Goal: Information Seeking & Learning: Learn about a topic

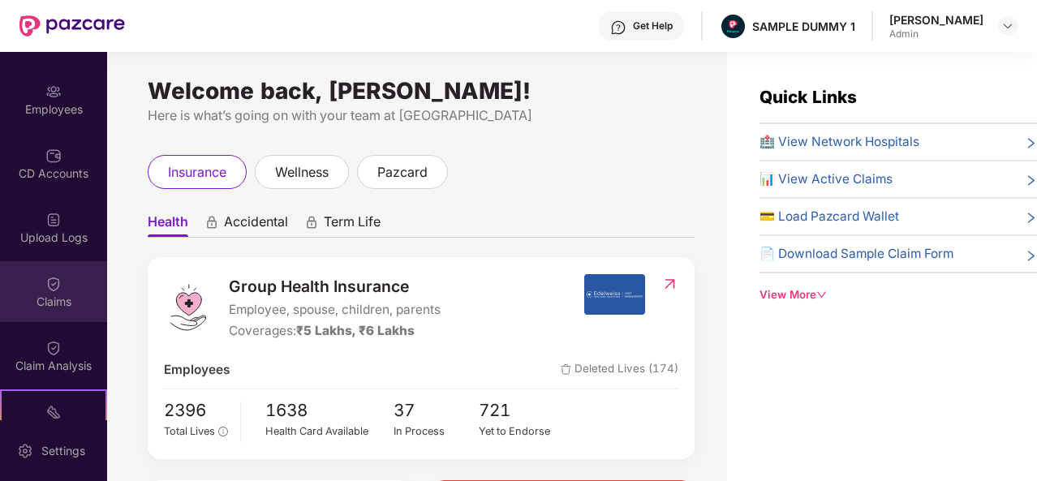
scroll to position [112, 0]
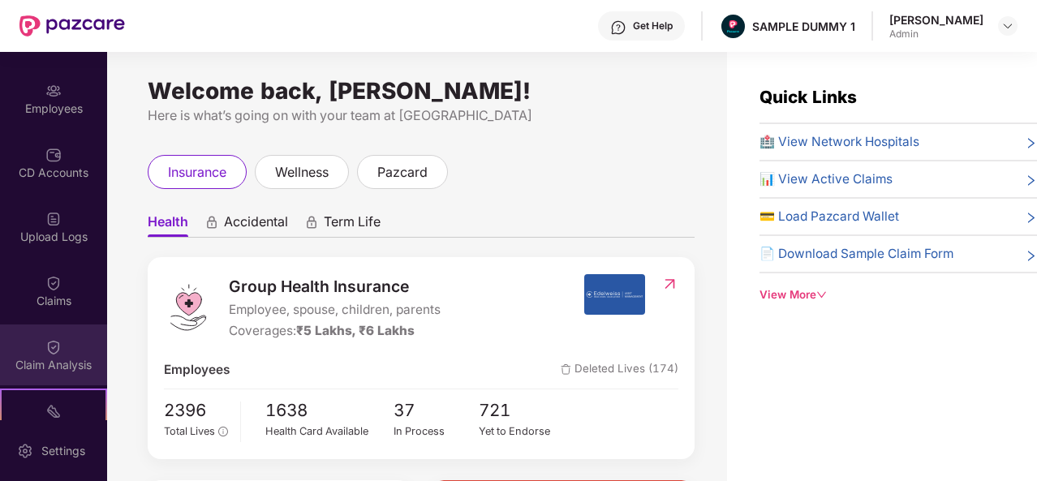
click at [47, 345] on img at bounding box center [53, 347] width 16 height 16
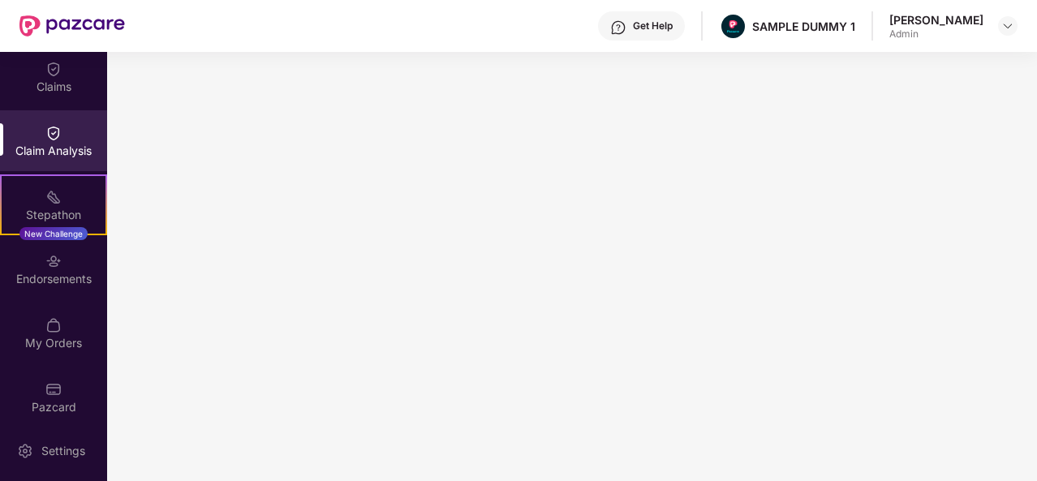
scroll to position [336, 0]
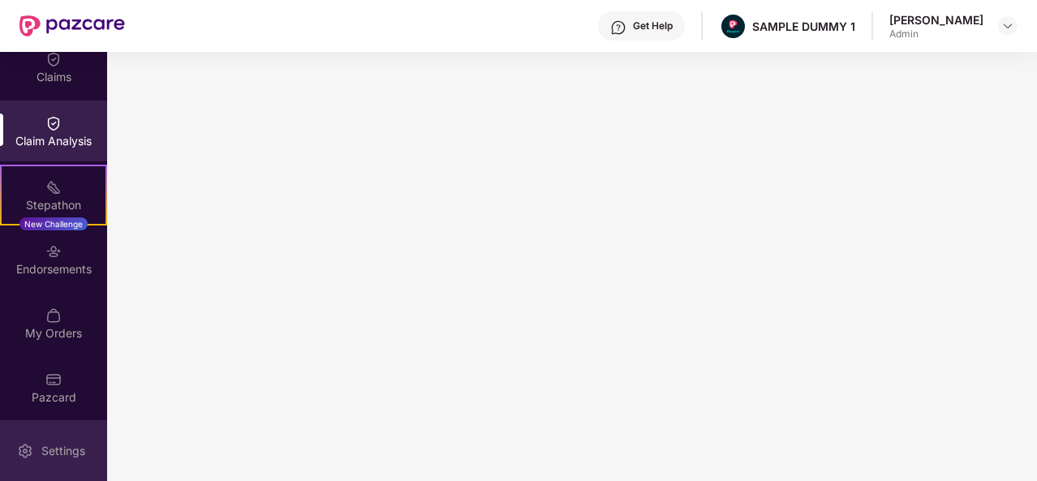
click at [55, 450] on div "Settings" at bounding box center [63, 451] width 54 height 16
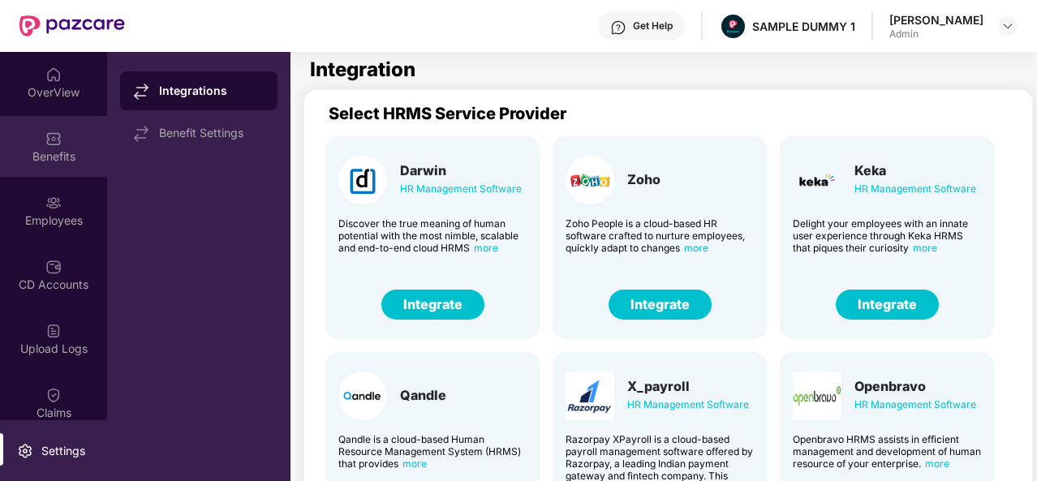
click at [52, 139] on img at bounding box center [53, 139] width 16 height 16
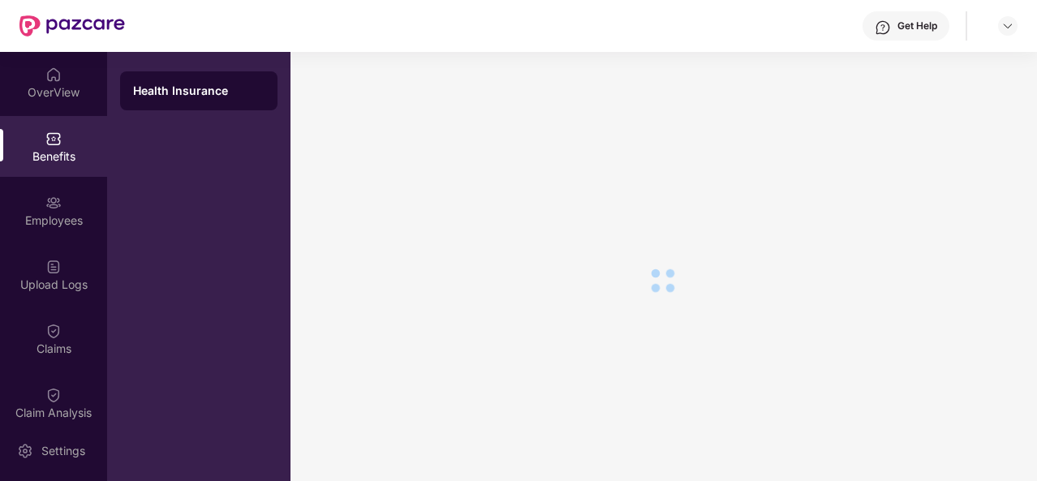
click at [54, 85] on div "OverView" at bounding box center [53, 92] width 107 height 16
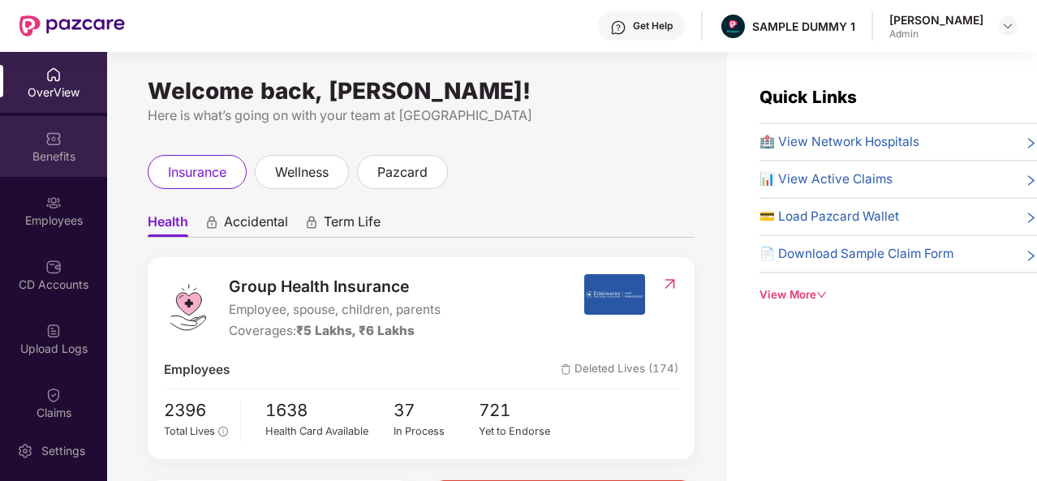
click at [31, 153] on div "Benefits" at bounding box center [53, 156] width 107 height 16
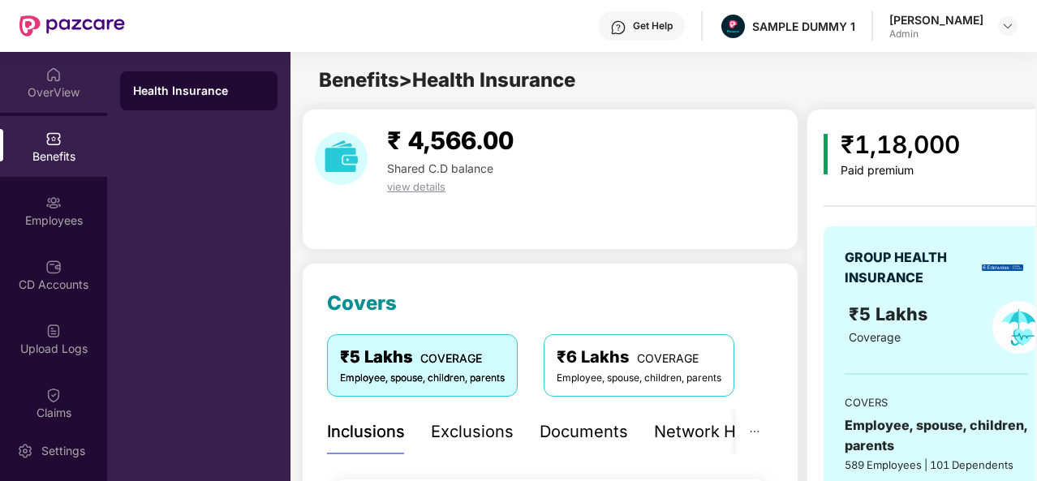
click at [62, 85] on div "OverView" at bounding box center [53, 92] width 107 height 16
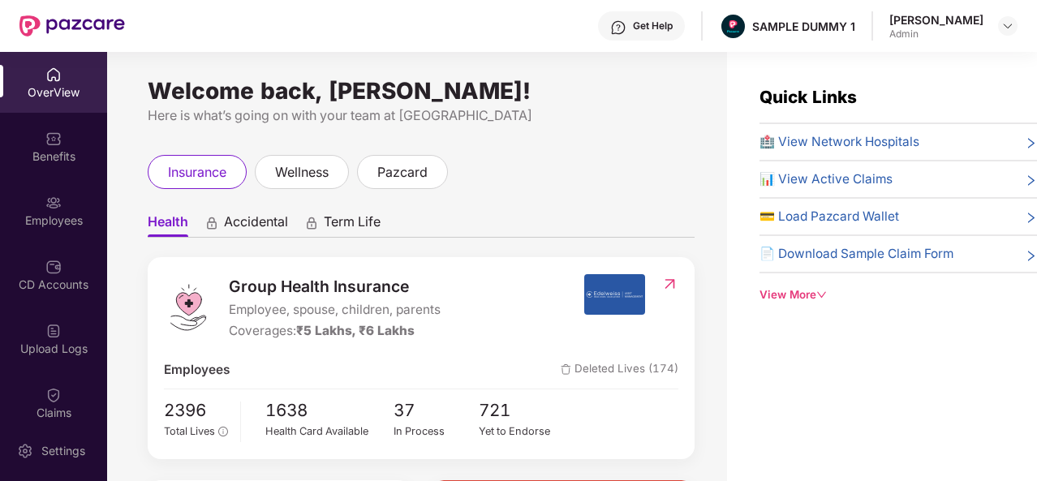
click at [651, 32] on div "Get Help" at bounding box center [641, 25] width 87 height 29
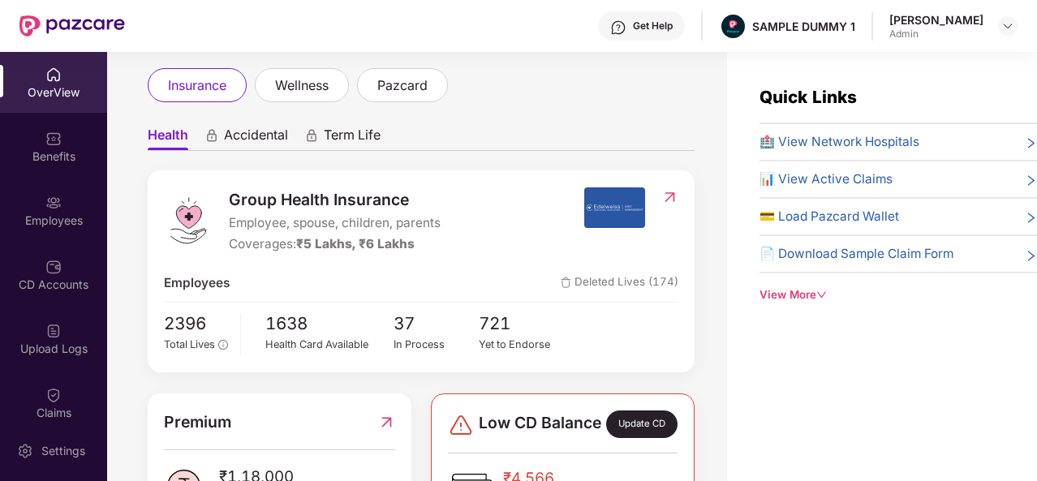
scroll to position [19, 0]
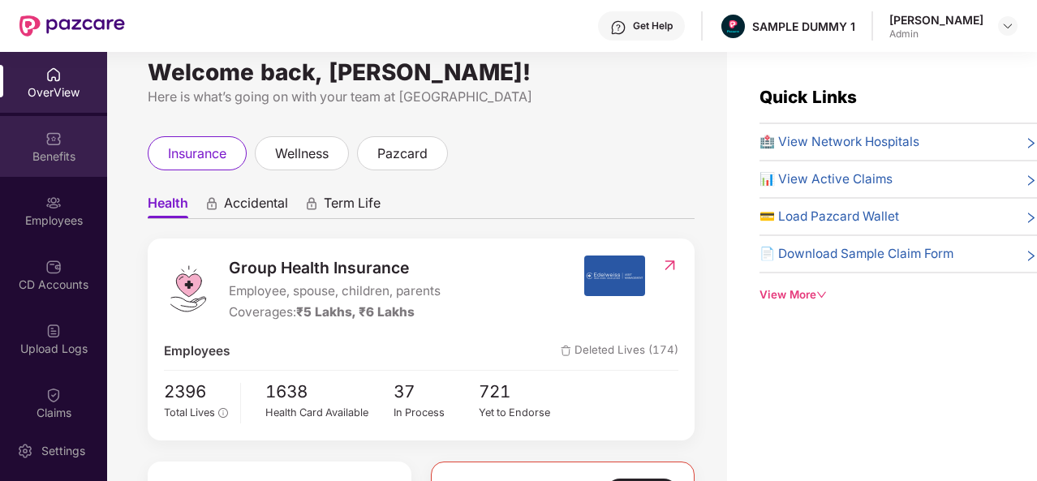
click at [60, 121] on div "Benefits" at bounding box center [53, 146] width 107 height 61
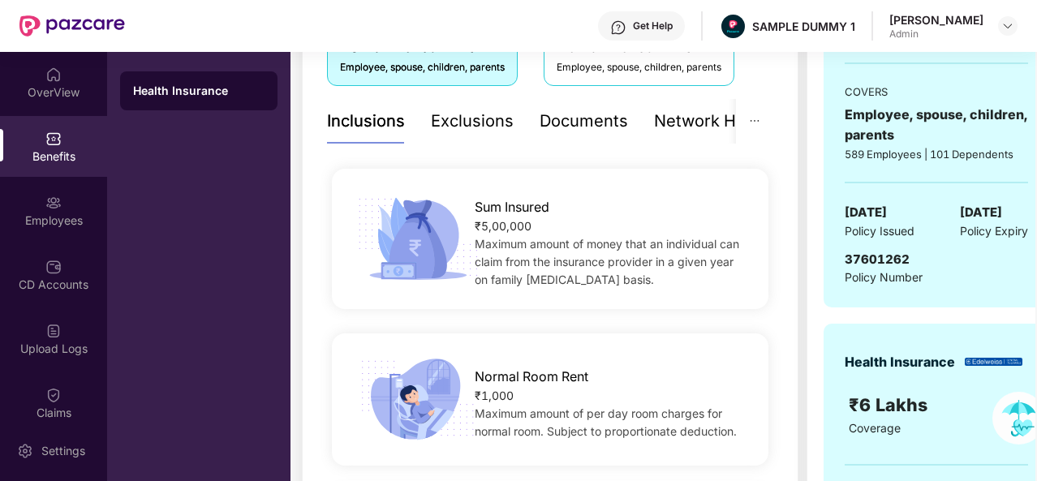
scroll to position [300, 0]
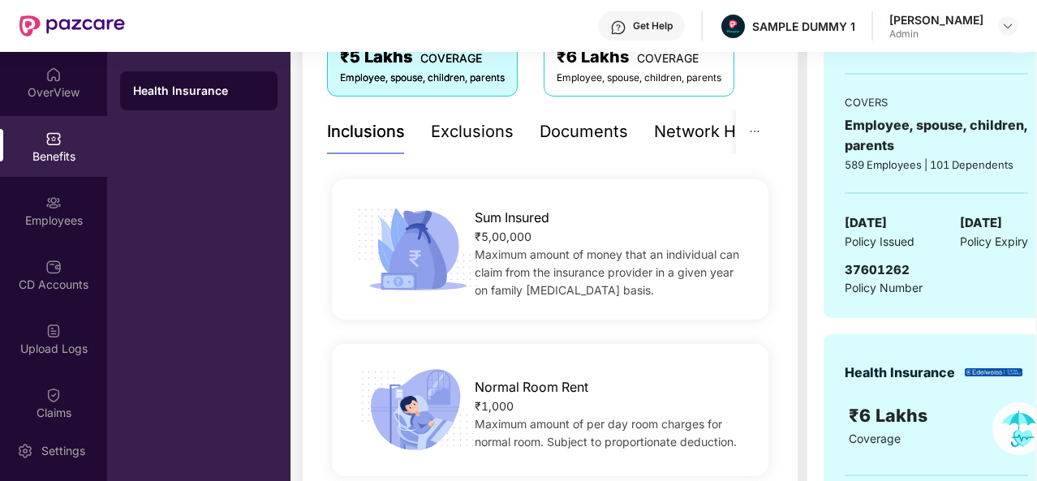
click at [457, 127] on div "Exclusions" at bounding box center [472, 131] width 83 height 25
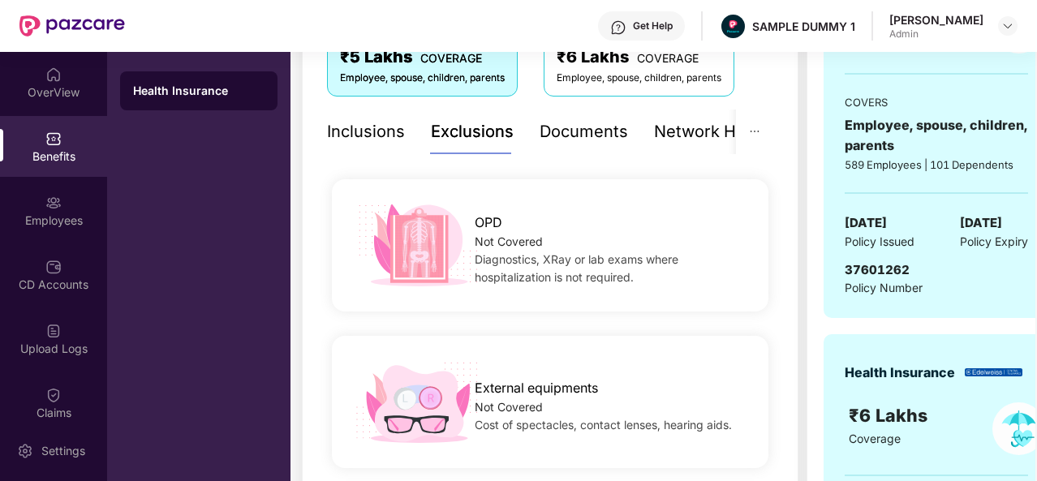
click at [581, 135] on div "Documents" at bounding box center [583, 131] width 88 height 25
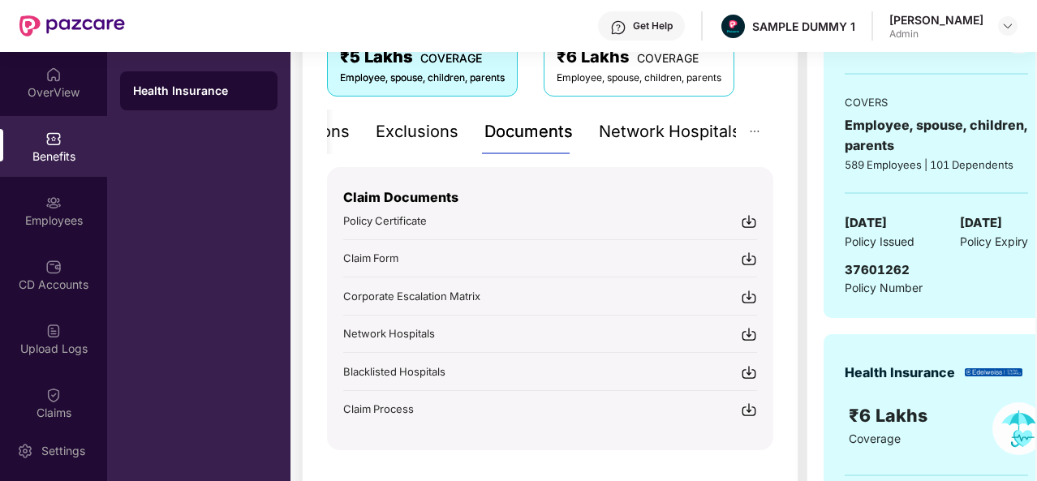
click at [688, 128] on div "Network Hospitals" at bounding box center [670, 131] width 142 height 25
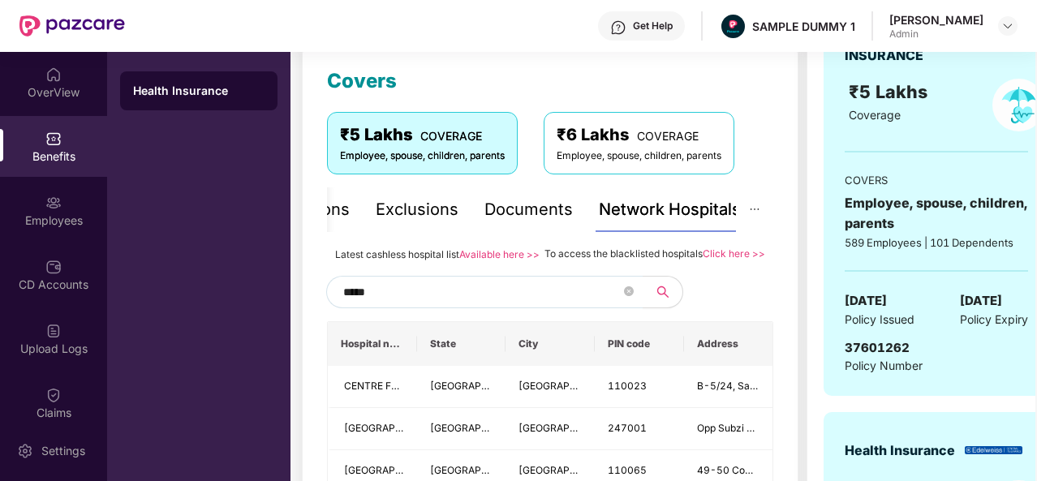
scroll to position [221, 0]
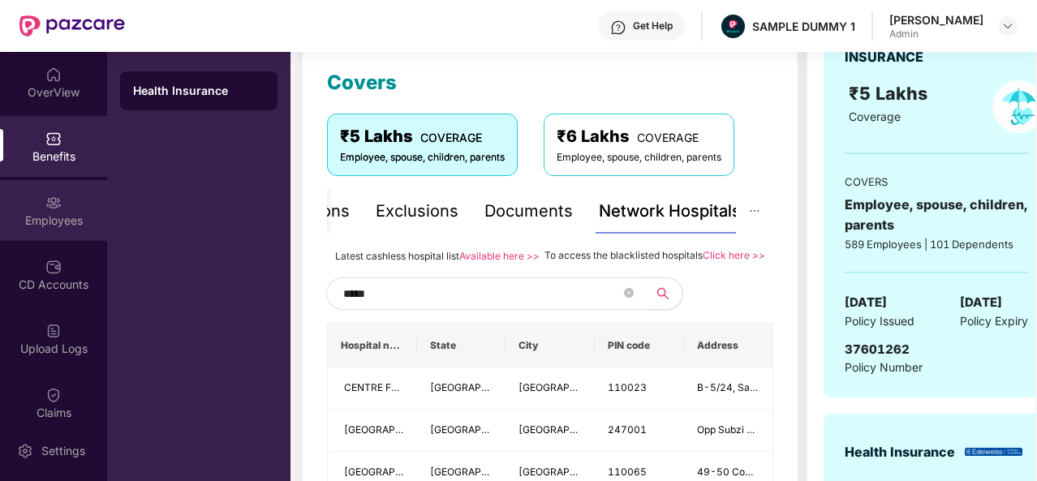
type input "*****"
click at [61, 201] on div "Employees" at bounding box center [53, 210] width 107 height 61
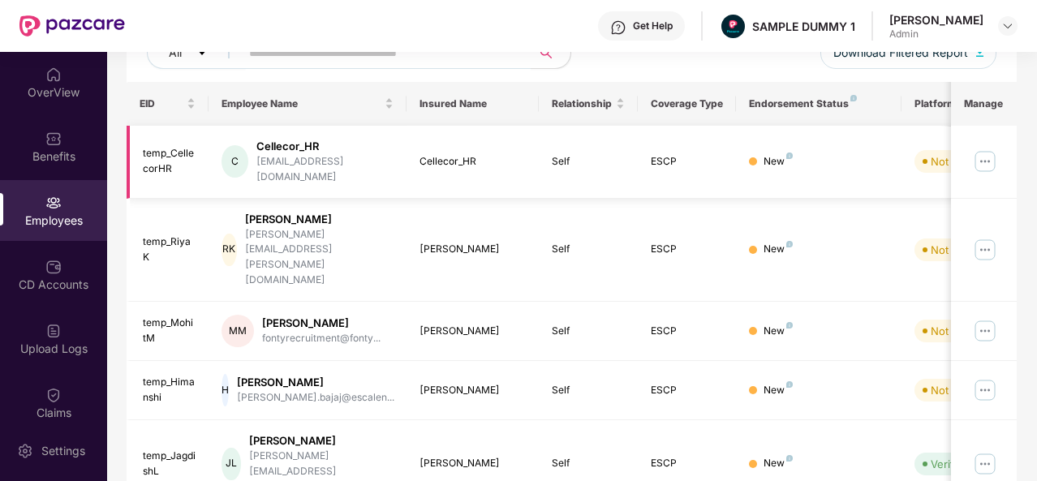
scroll to position [0, 0]
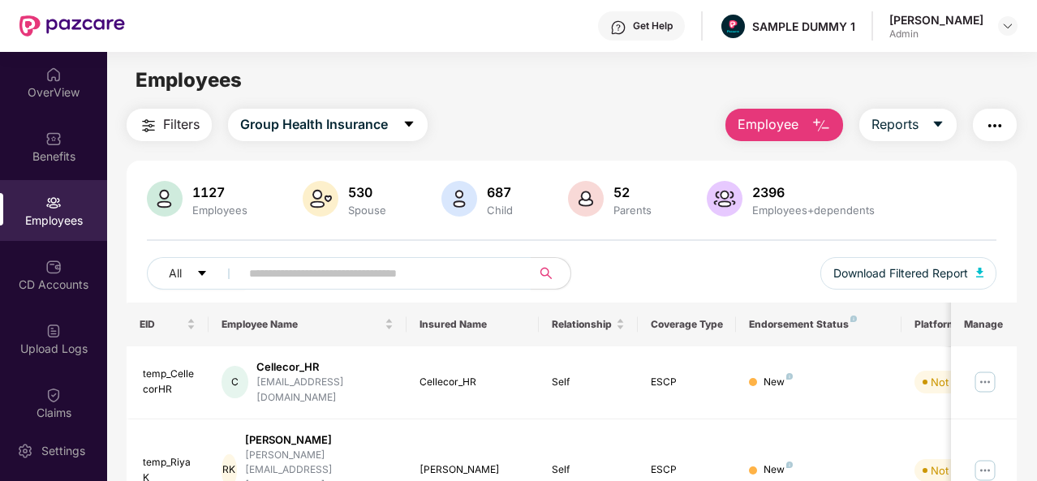
click at [785, 118] on span "Employee" at bounding box center [767, 124] width 61 height 20
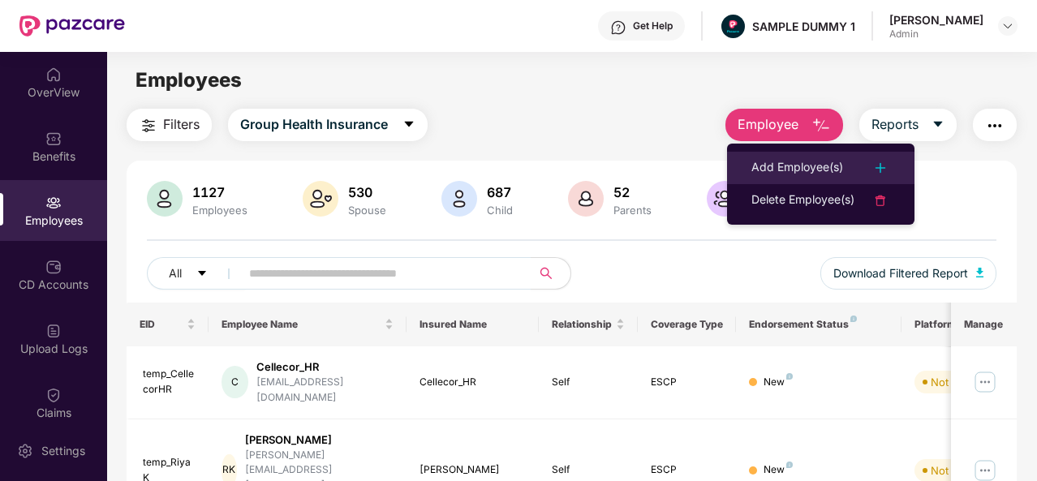
click at [814, 162] on div "Add Employee(s)" at bounding box center [797, 167] width 92 height 19
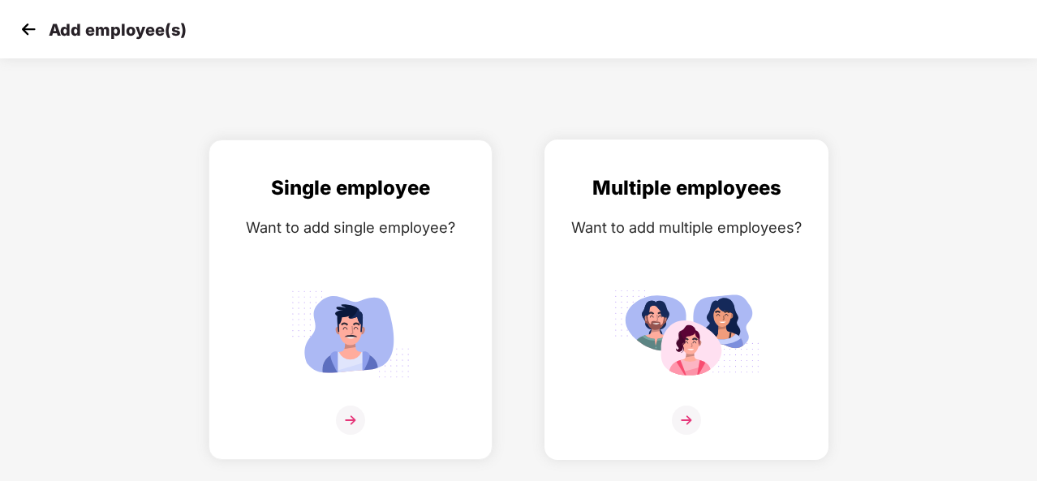
click at [685, 419] on img at bounding box center [686, 420] width 29 height 29
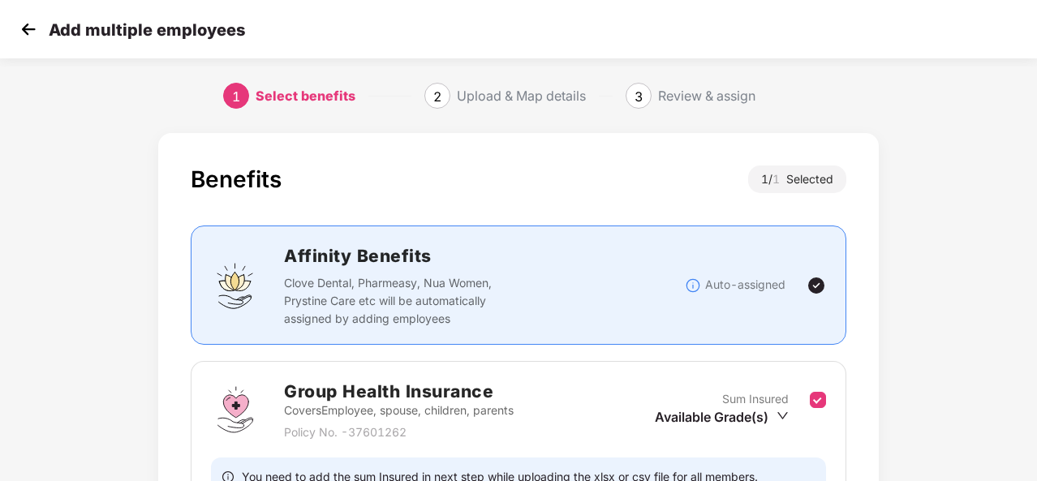
scroll to position [171, 0]
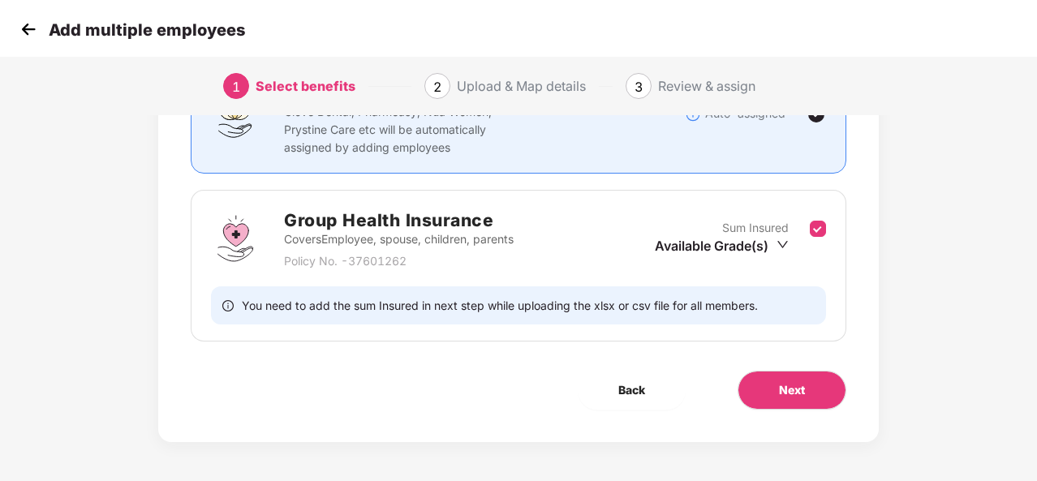
click at [738, 373] on div "Next" at bounding box center [791, 390] width 161 height 39
click at [771, 392] on button "Next" at bounding box center [791, 390] width 109 height 39
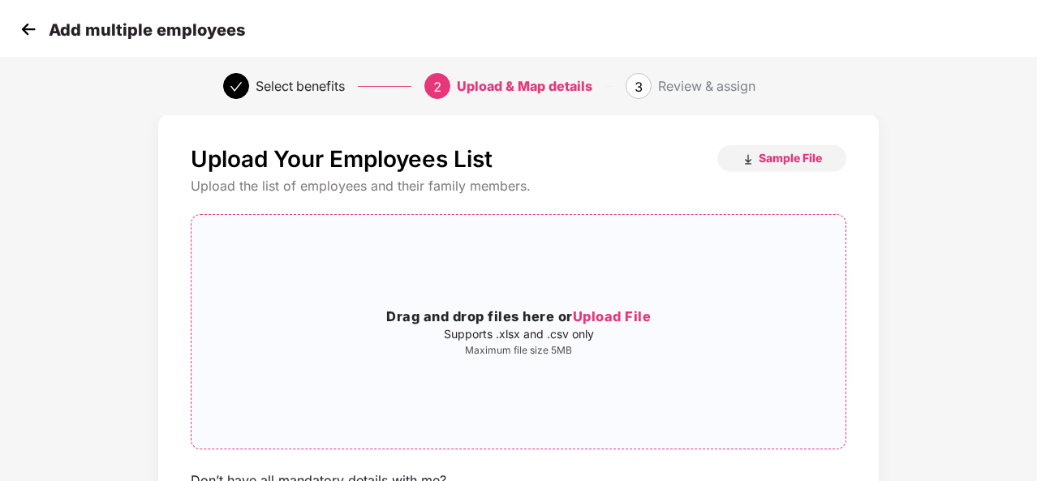
scroll to position [0, 0]
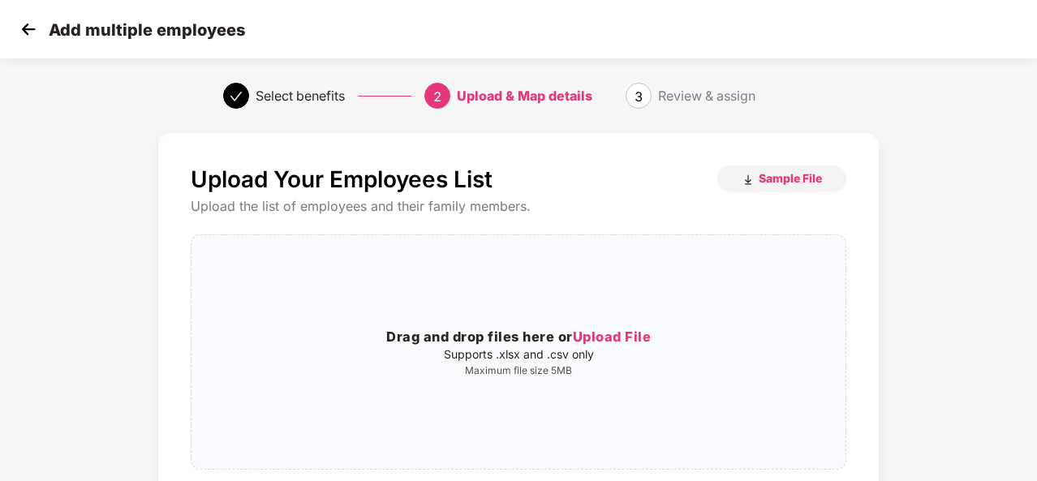
click at [31, 26] on img at bounding box center [28, 29] width 24 height 24
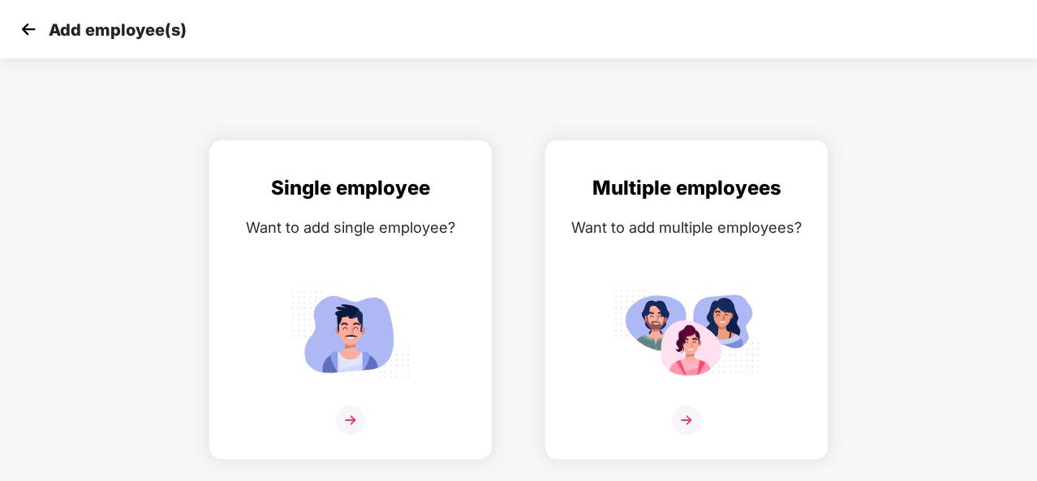
click at [31, 26] on img at bounding box center [28, 29] width 24 height 24
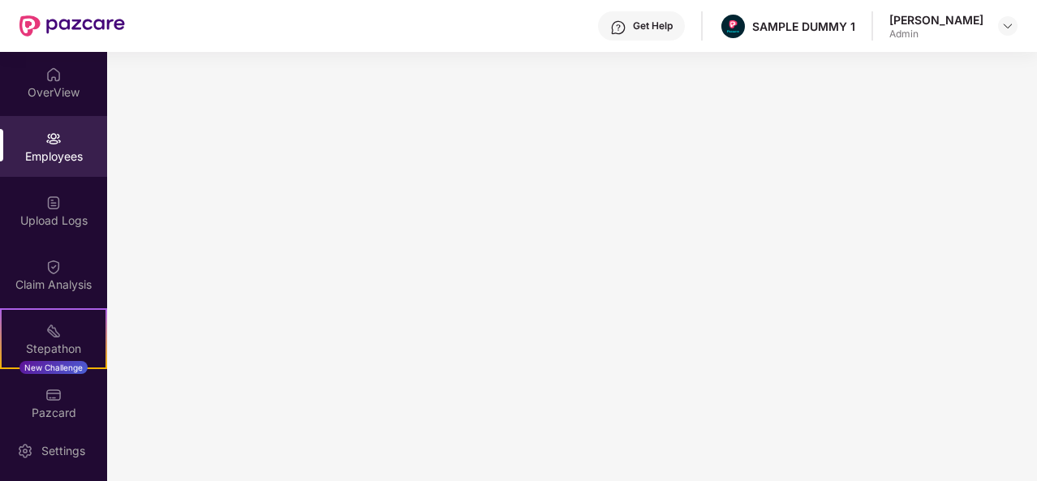
click at [83, 154] on div "Employees" at bounding box center [53, 156] width 107 height 16
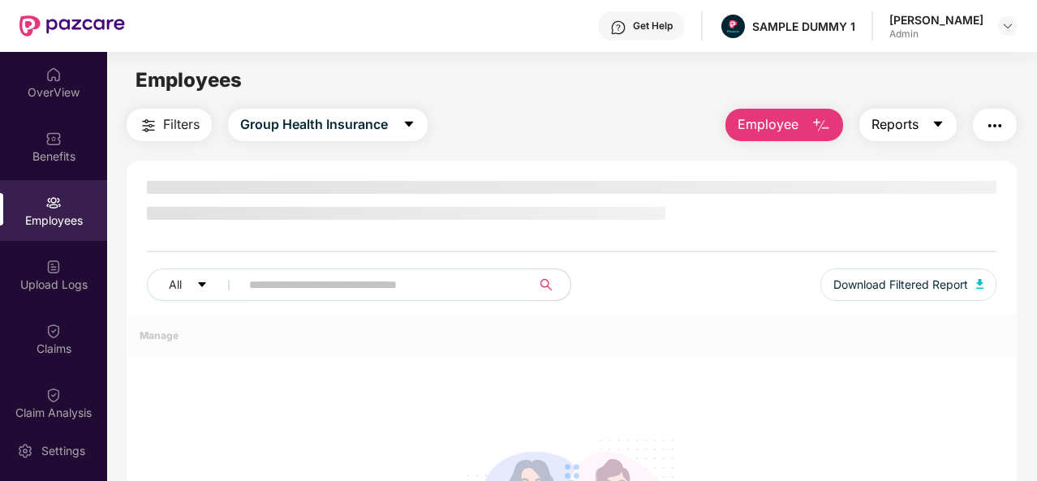
click at [932, 124] on button "Reports" at bounding box center [907, 125] width 97 height 32
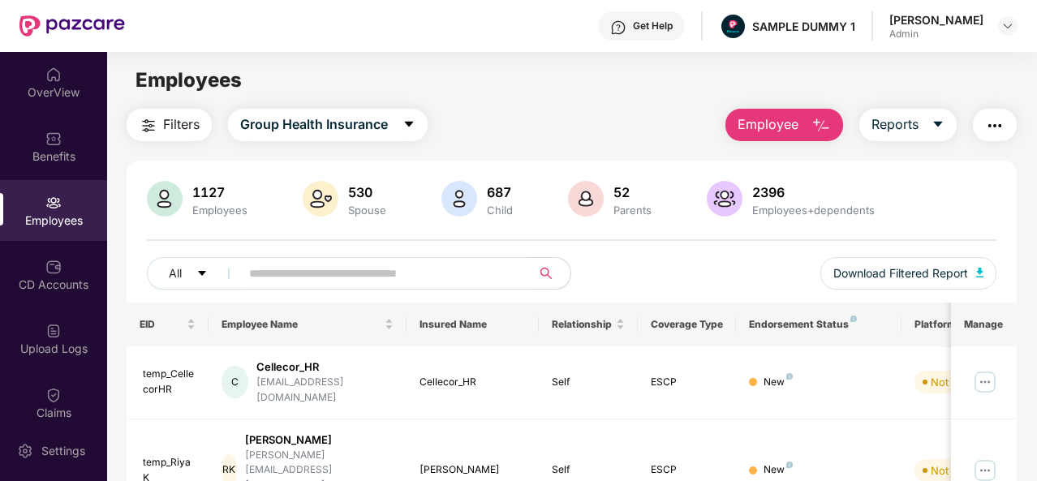
click at [1011, 120] on button "button" at bounding box center [995, 125] width 44 height 32
click at [629, 115] on div "Filters Group Health Insurance Employee Reports" at bounding box center [572, 125] width 890 height 32
click at [67, 273] on div "CD Accounts" at bounding box center [53, 274] width 107 height 61
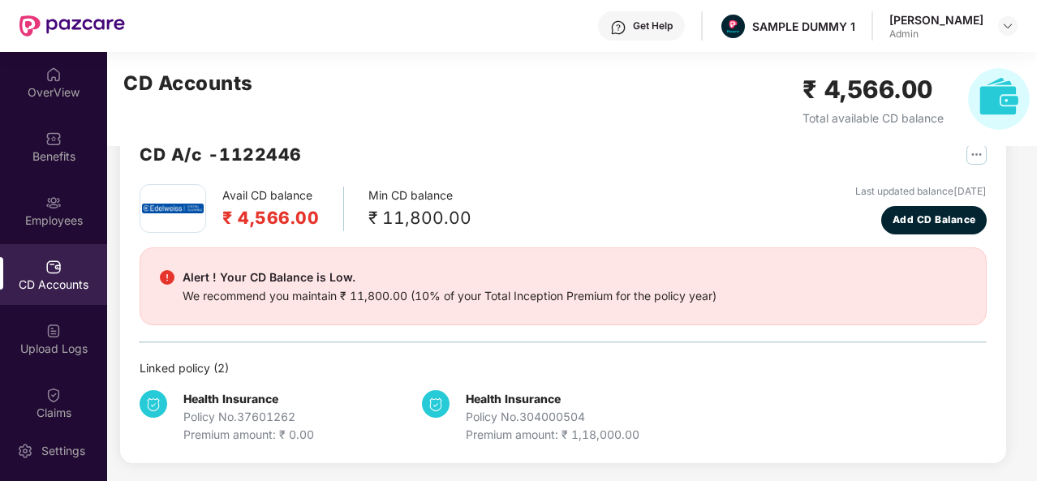
scroll to position [43, 0]
click at [927, 213] on span "Add CD Balance" at bounding box center [934, 220] width 84 height 15
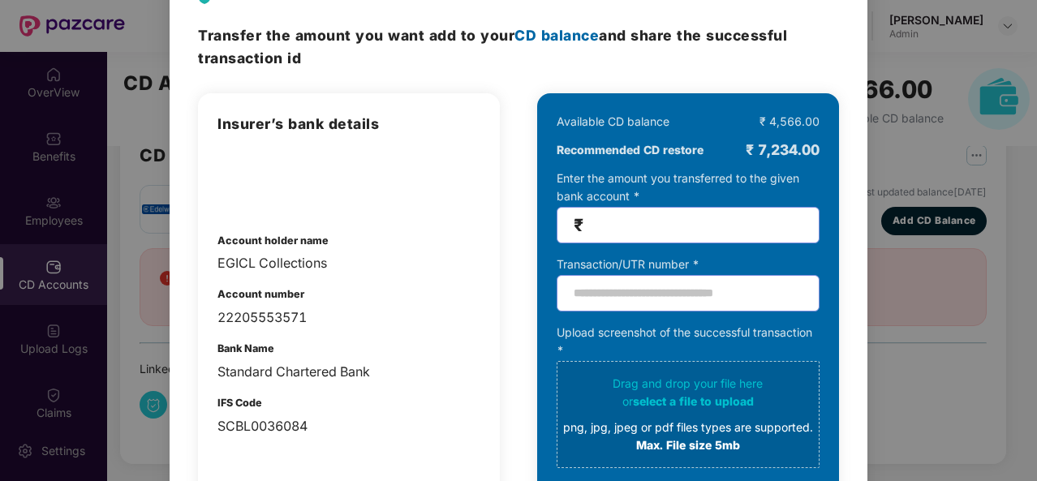
scroll to position [0, 0]
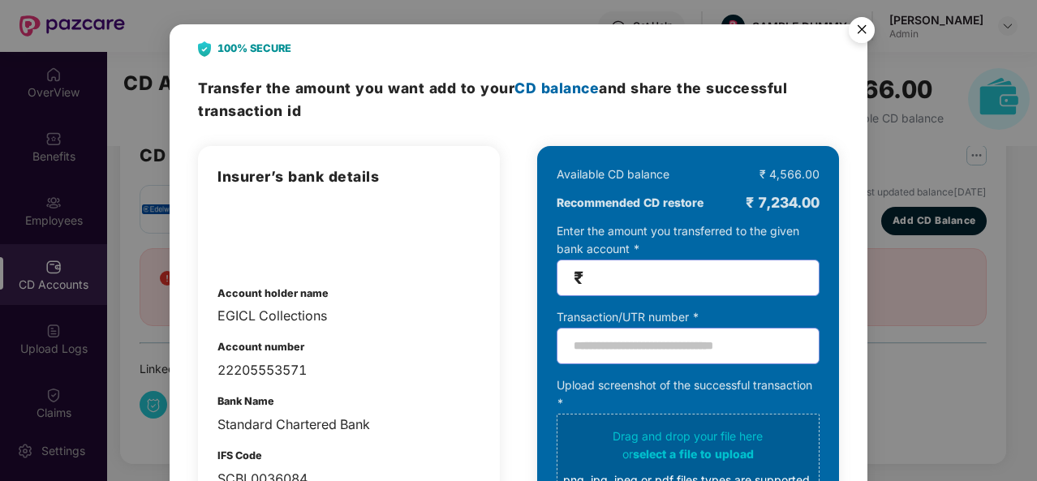
click at [858, 25] on img "Close" at bounding box center [861, 32] width 45 height 45
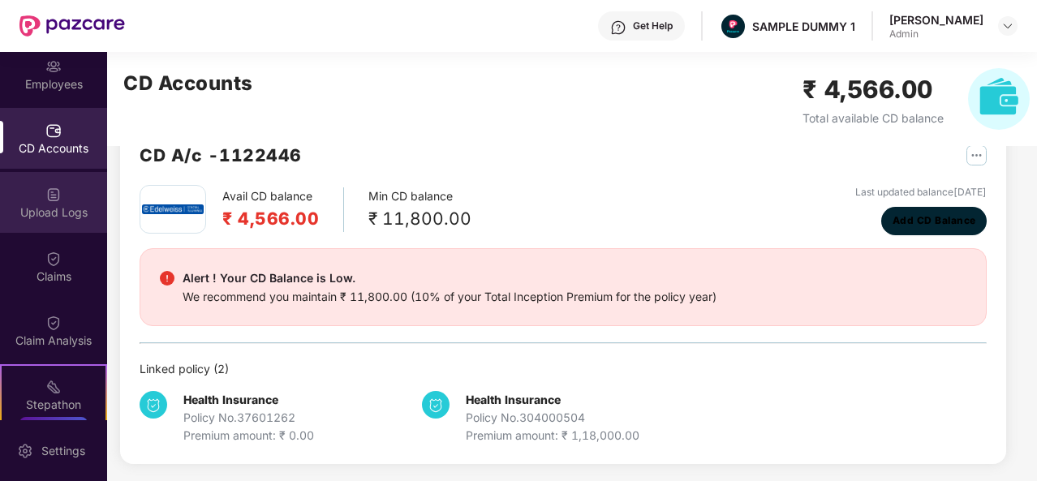
scroll to position [141, 0]
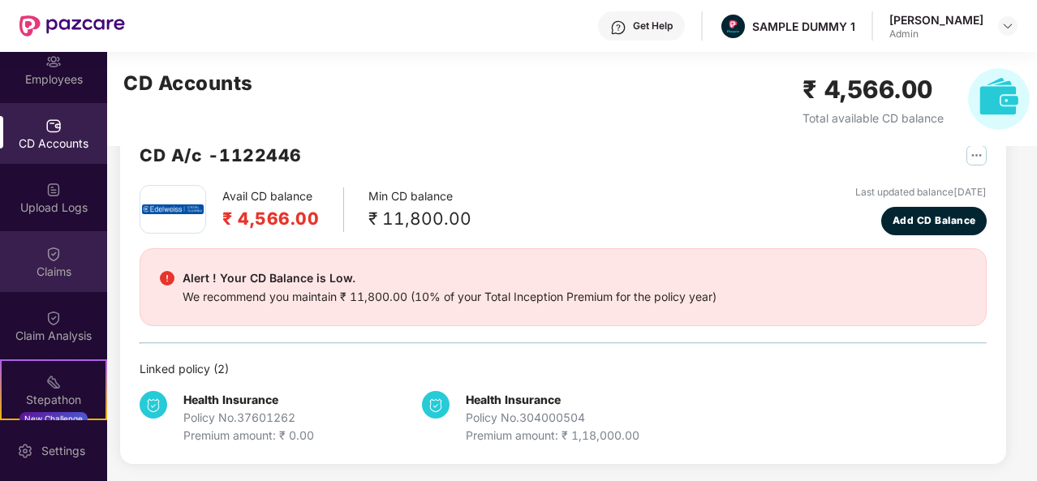
click at [51, 275] on div "Claims" at bounding box center [53, 272] width 107 height 16
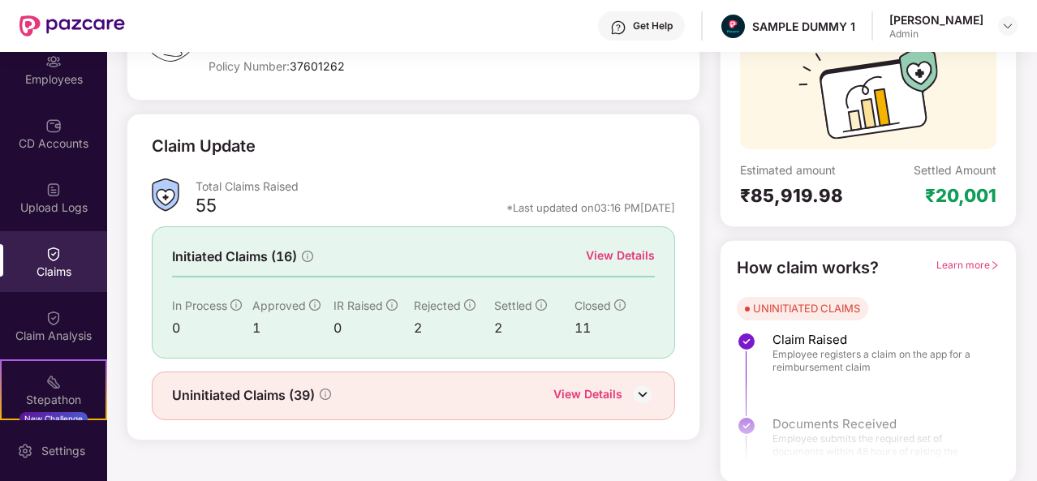
scroll to position [152, 0]
click at [633, 248] on div "View Details" at bounding box center [620, 256] width 69 height 18
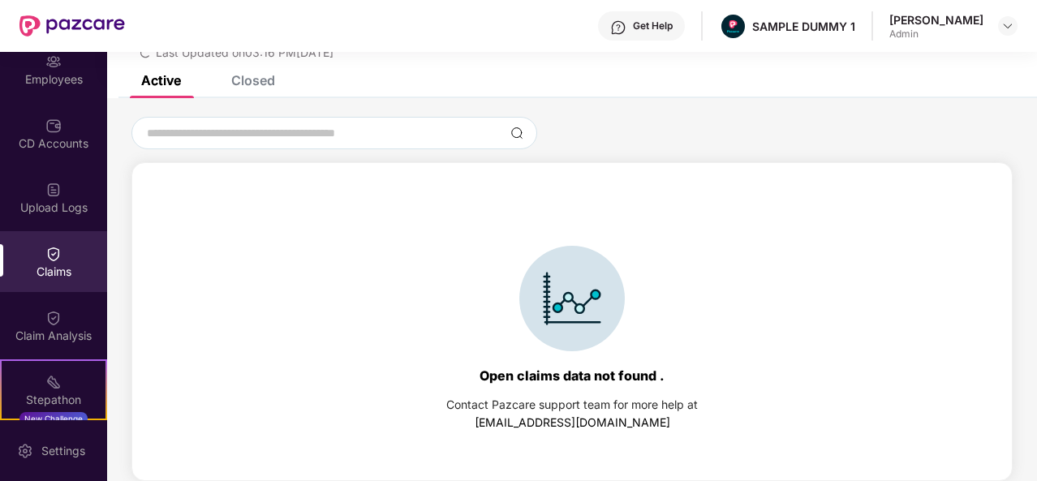
scroll to position [0, 0]
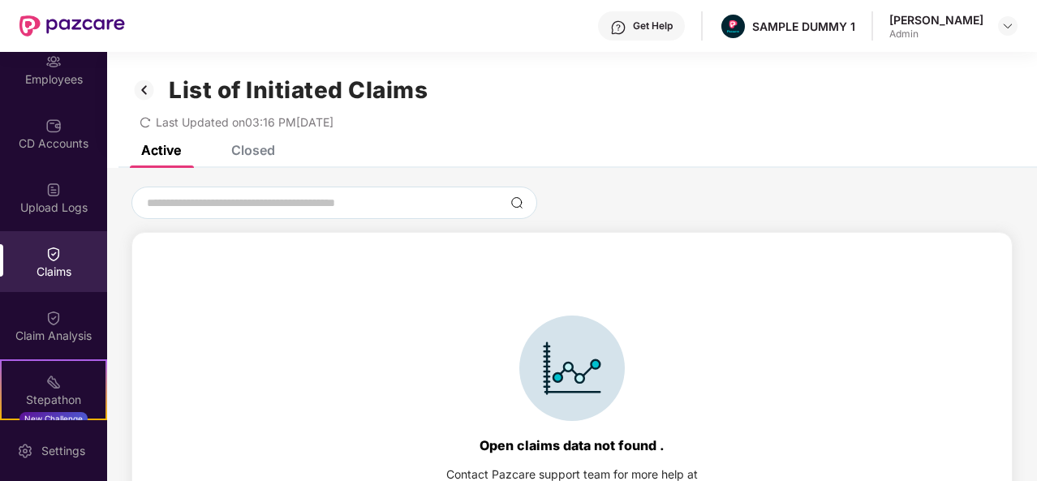
click at [251, 146] on div "Closed" at bounding box center [253, 150] width 44 height 16
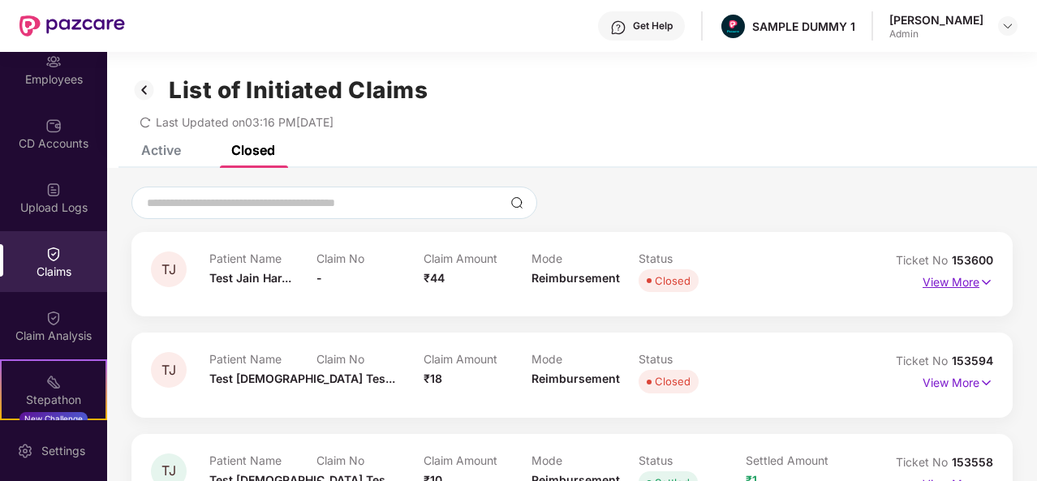
click at [957, 290] on p "View More" at bounding box center [957, 280] width 71 height 22
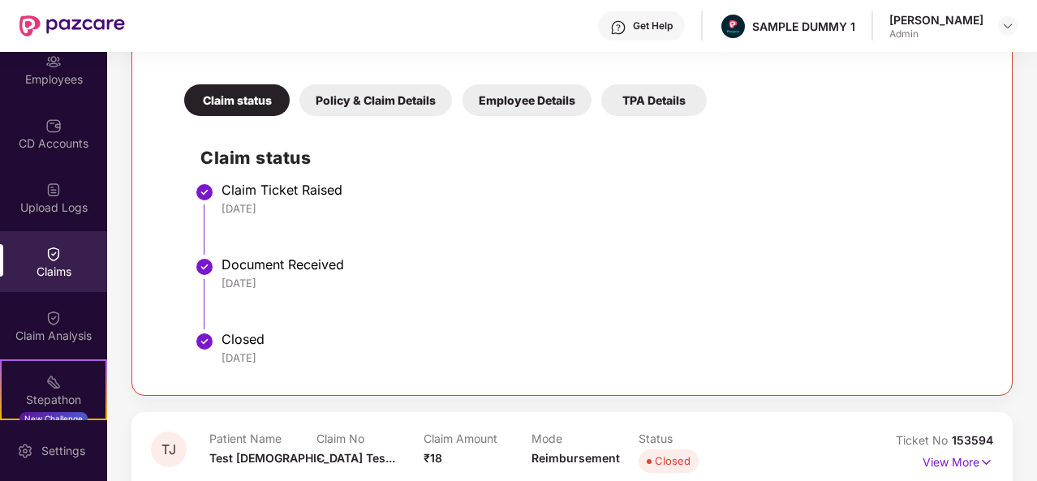
scroll to position [251, 0]
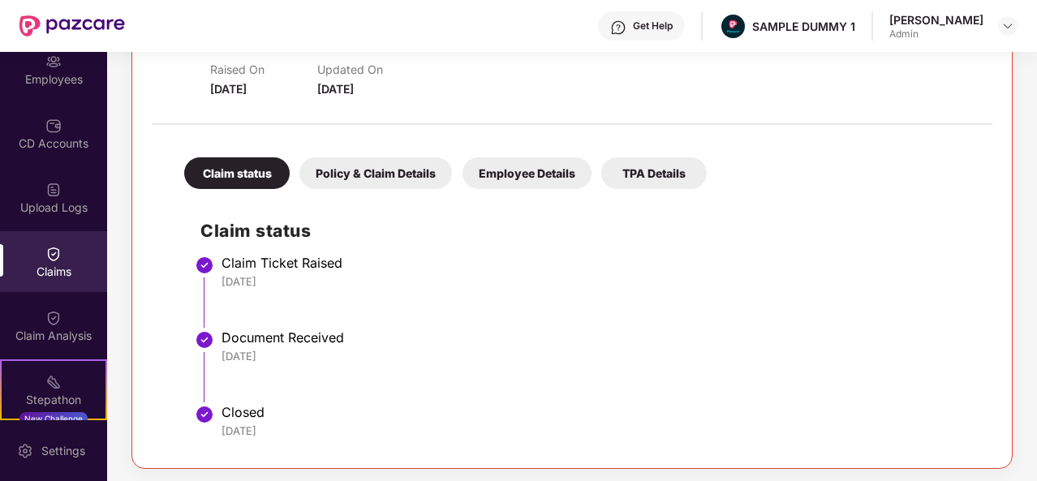
click at [388, 191] on div "Claim status Policy & Claim Details Employee Details TPA Details Claim status C…" at bounding box center [572, 291] width 840 height 316
click at [388, 171] on div "Policy & Claim Details" at bounding box center [375, 173] width 152 height 32
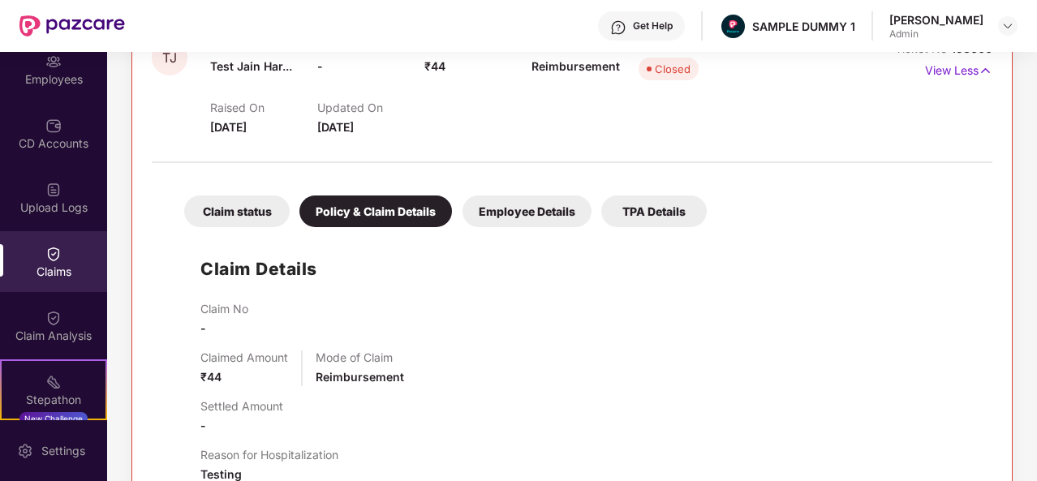
scroll to position [205, 0]
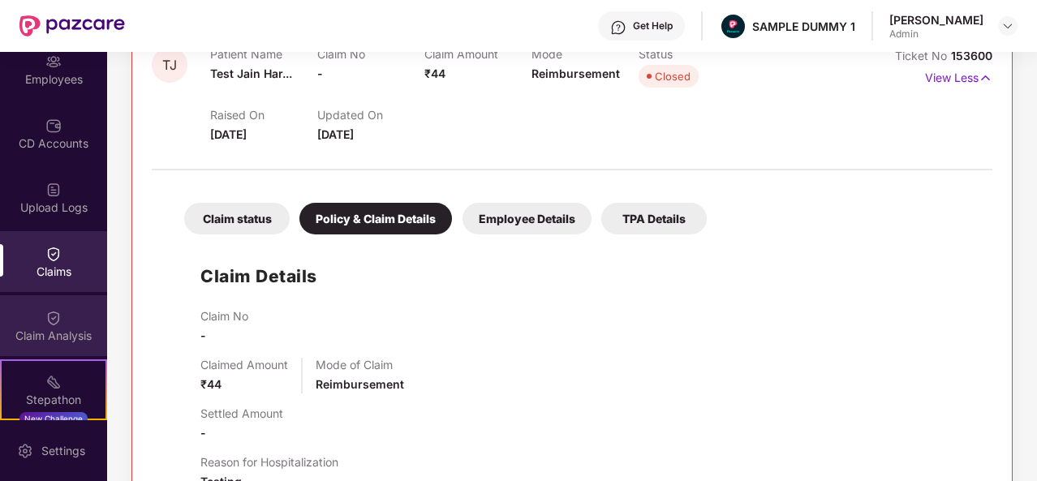
click at [89, 324] on div "Claim Analysis" at bounding box center [53, 325] width 107 height 61
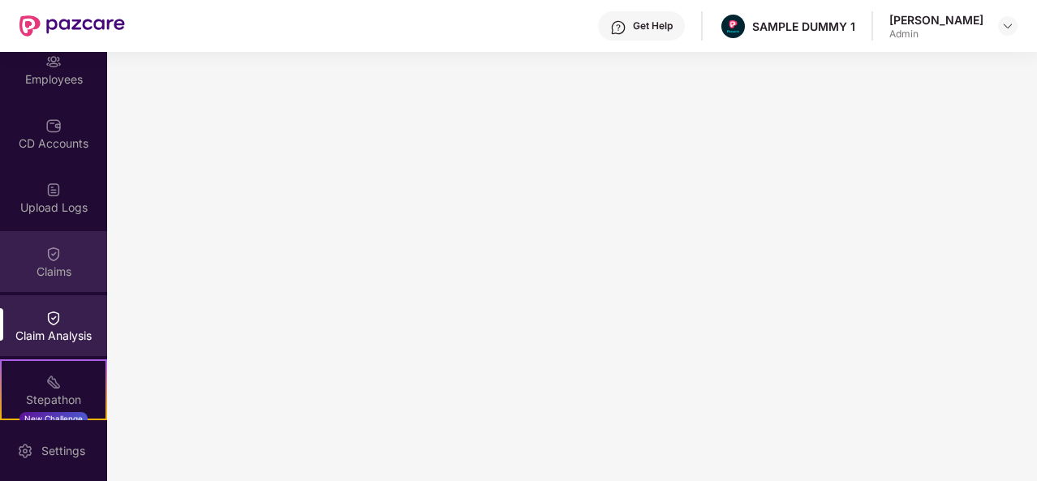
scroll to position [336, 0]
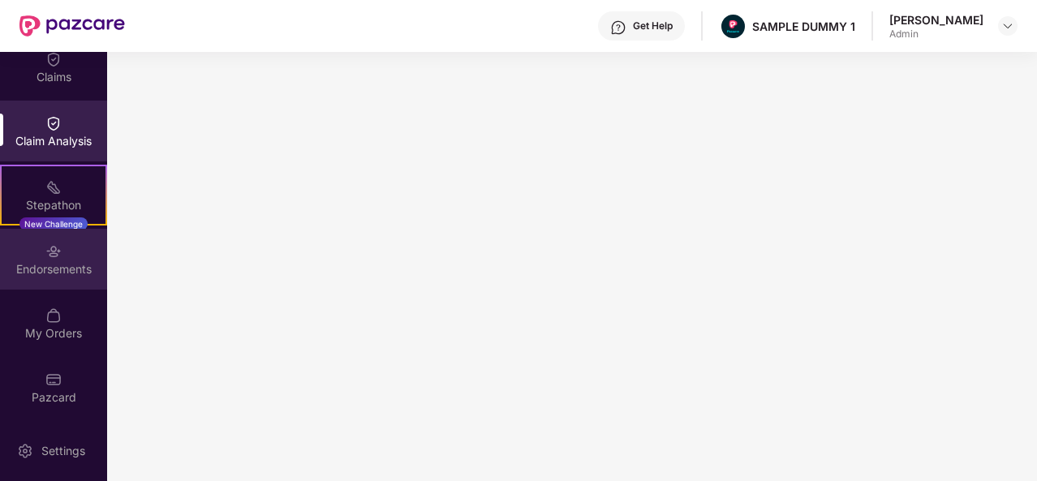
click at [39, 258] on div "Endorsements" at bounding box center [53, 259] width 107 height 61
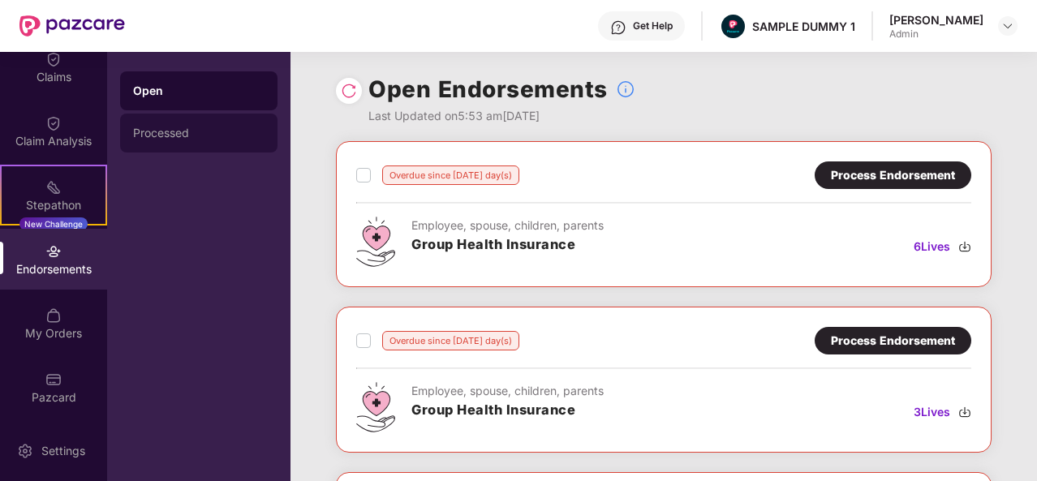
click at [165, 124] on div "Processed" at bounding box center [198, 133] width 157 height 39
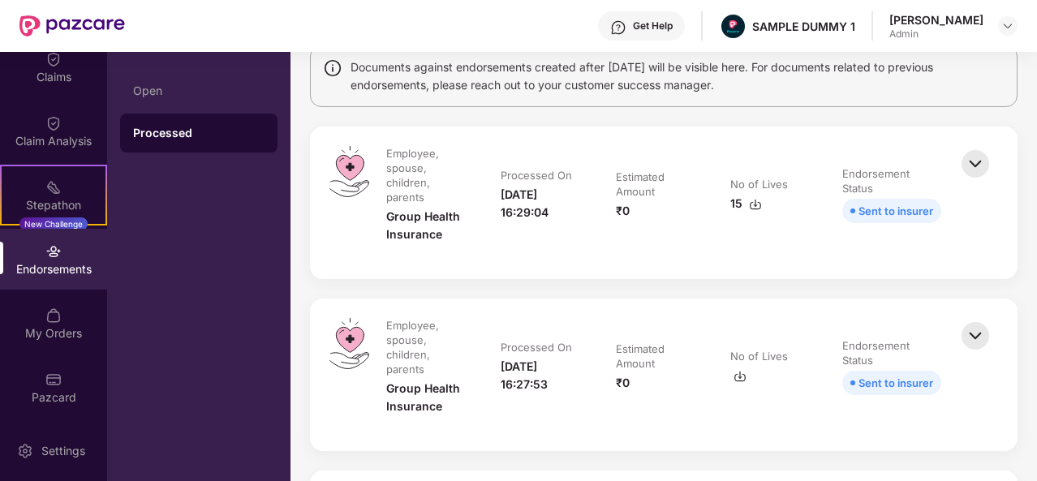
scroll to position [139, 0]
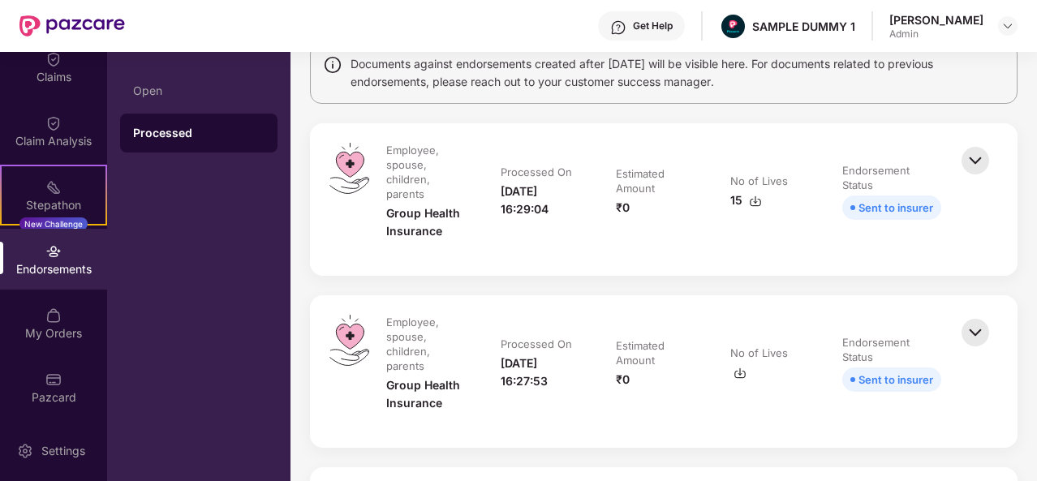
click at [974, 163] on img at bounding box center [975, 161] width 36 height 36
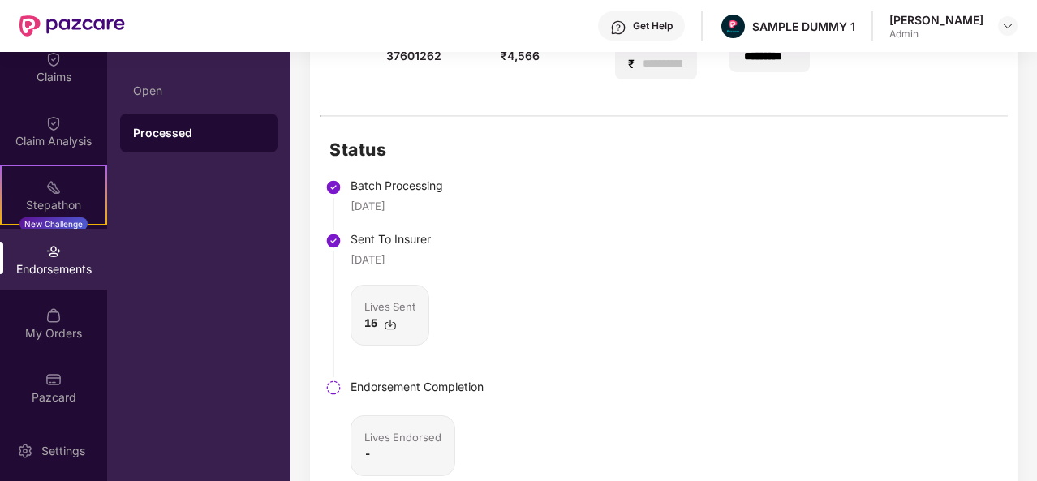
scroll to position [432, 0]
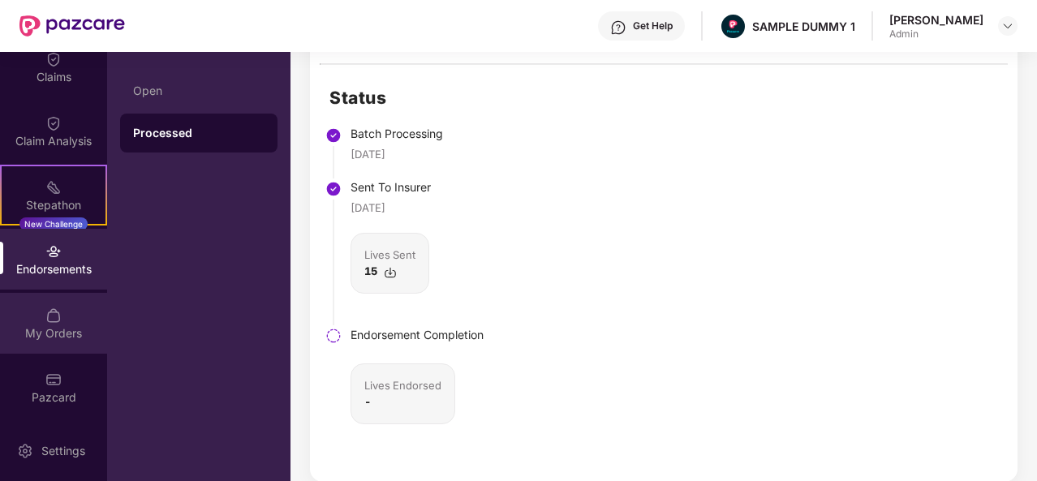
click at [49, 331] on div "My Orders" at bounding box center [53, 333] width 107 height 16
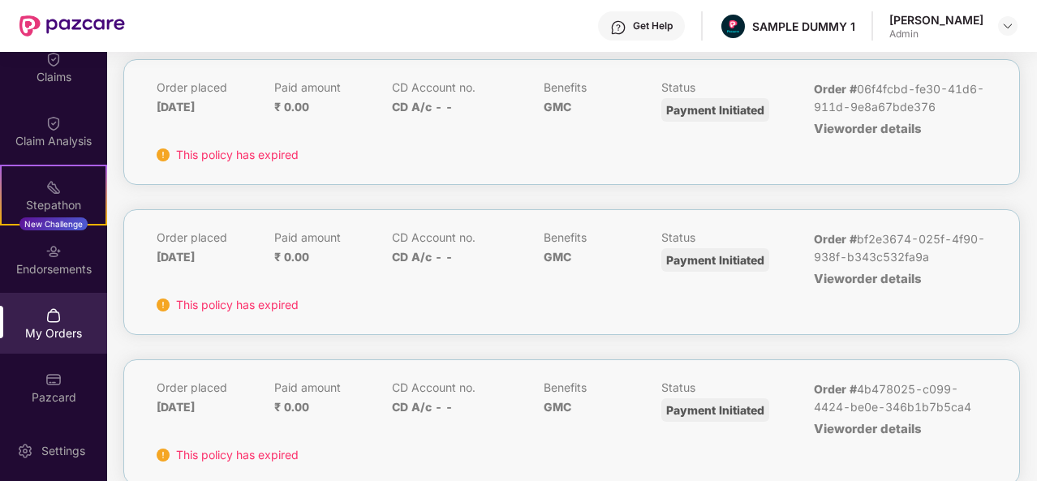
scroll to position [0, 0]
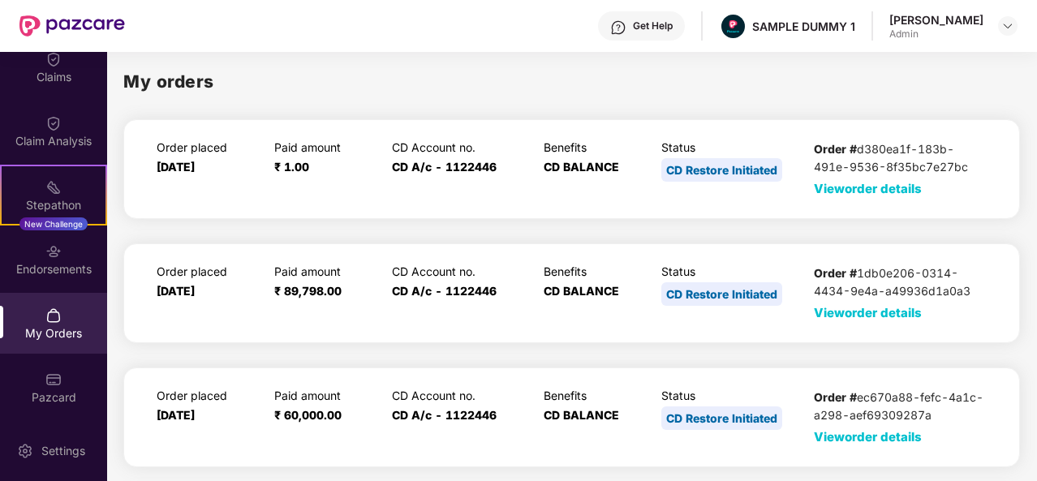
click at [858, 183] on span "View order details" at bounding box center [868, 188] width 108 height 15
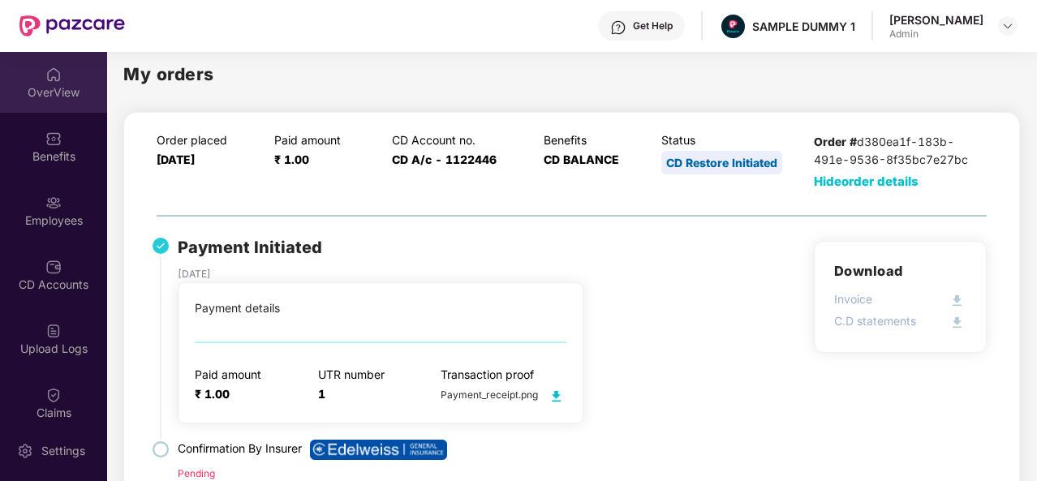
click at [71, 82] on div "OverView" at bounding box center [53, 82] width 107 height 61
